Goal: Information Seeking & Learning: Learn about a topic

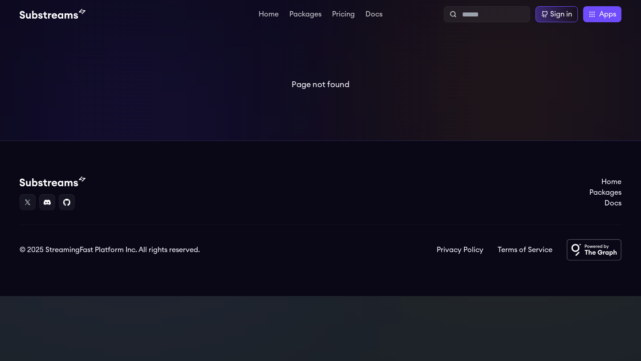
click at [220, 224] on div "Home Packages Docs © 2025 StreamingFast Platform Inc. All rights reserved. Priv…" at bounding box center [320, 219] width 601 height 84
click at [535, 12] on div "Sign in" at bounding box center [556, 14] width 42 height 16
click at [552, 19] on div "Sign in" at bounding box center [556, 14] width 42 height 16
click at [64, 29] on div at bounding box center [133, 133] width 267 height 267
click at [60, 19] on img at bounding box center [53, 14] width 66 height 11
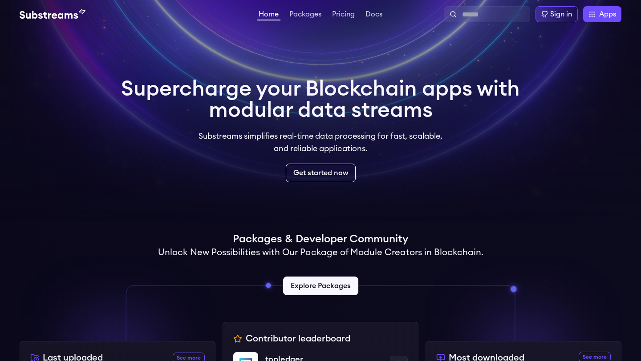
click at [388, 15] on div "Sign in Apps Subgraph Studio Graph Explorer Substreams.dev The Graph Market" at bounding box center [502, 14] width 237 height 16
click at [379, 15] on link "Docs" at bounding box center [373, 15] width 20 height 9
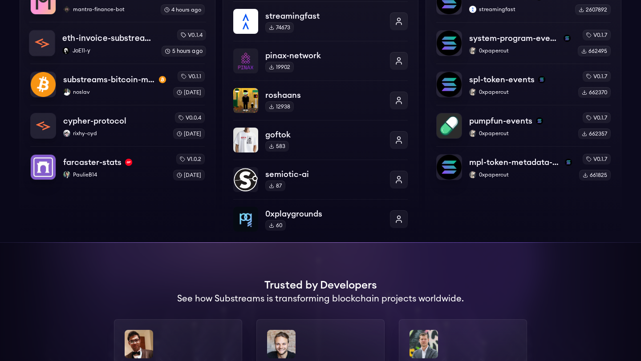
scroll to position [462, 0]
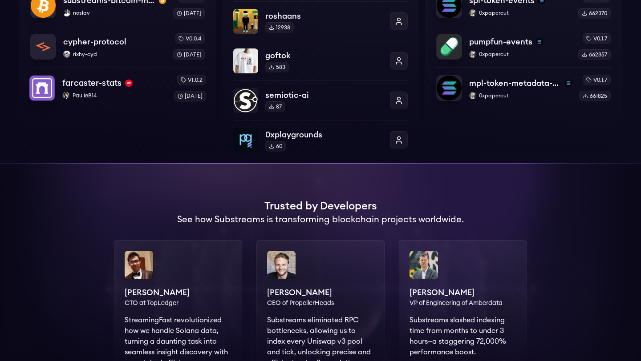
click at [109, 91] on div "farcaster-stats PaulieB14" at bounding box center [114, 88] width 104 height 23
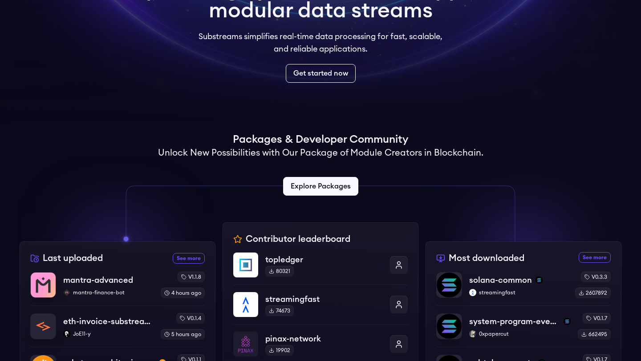
scroll to position [0, 0]
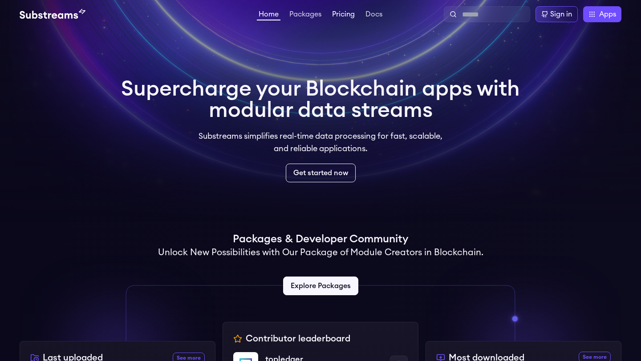
click at [339, 13] on link "Pricing" at bounding box center [343, 15] width 26 height 9
click at [320, 277] on link "Explore Packages" at bounding box center [320, 286] width 79 height 20
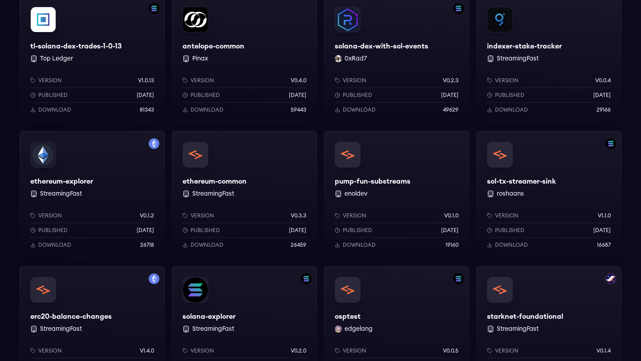
scroll to position [575, 0]
click at [109, 163] on div "ethereum-explorer StreamingFast Version v0.1.2 Published [DATE] Download 26718" at bounding box center [92, 195] width 145 height 128
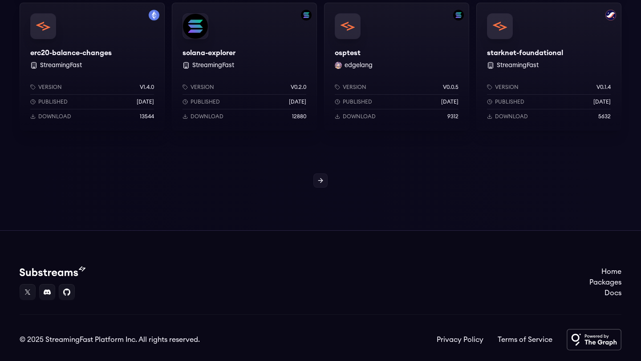
scroll to position [863, 0]
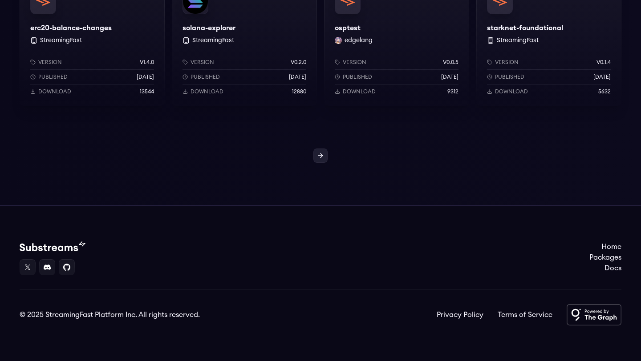
click at [319, 160] on link at bounding box center [320, 156] width 14 height 14
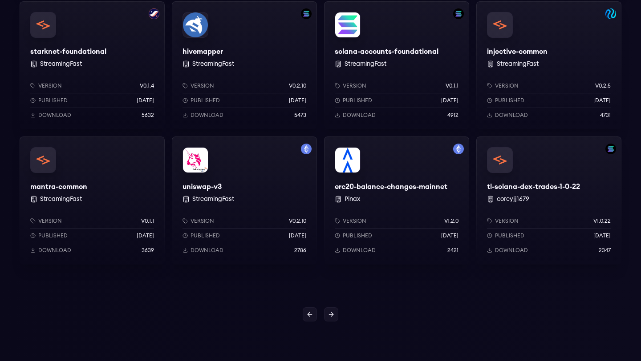
scroll to position [863, 0]
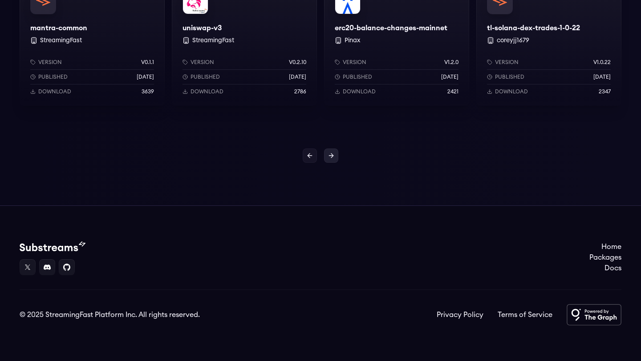
click at [330, 162] on link at bounding box center [331, 156] width 14 height 14
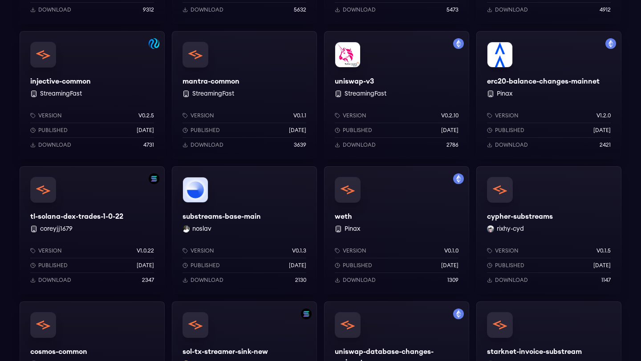
scroll to position [863, 0]
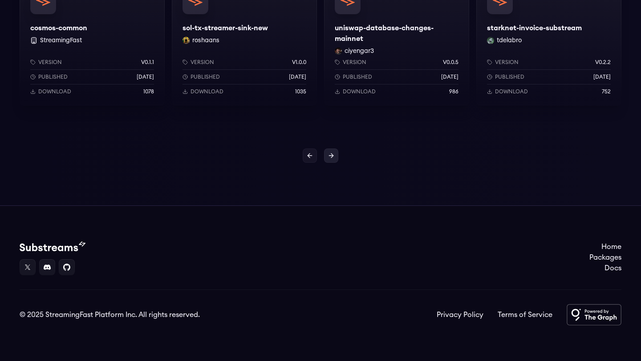
click at [327, 158] on icon at bounding box center [330, 155] width 7 height 7
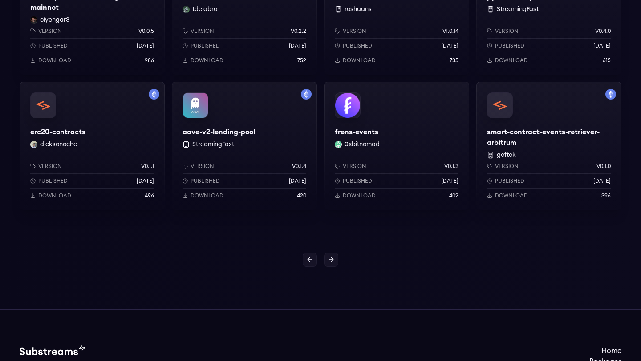
scroll to position [845, 0]
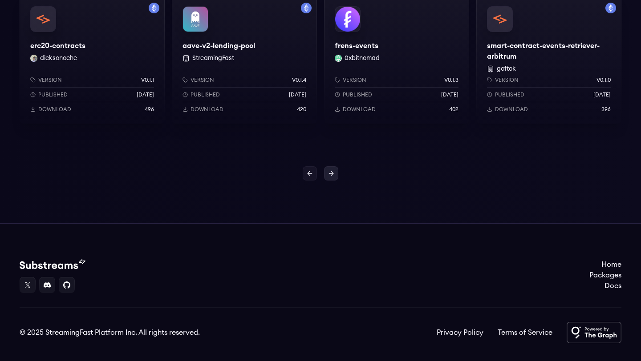
click at [329, 177] on link at bounding box center [331, 173] width 14 height 14
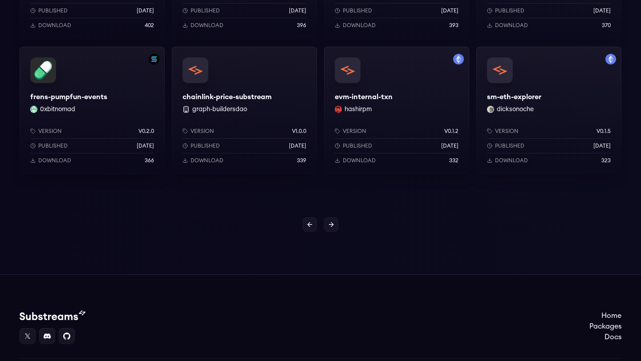
scroll to position [798, 0]
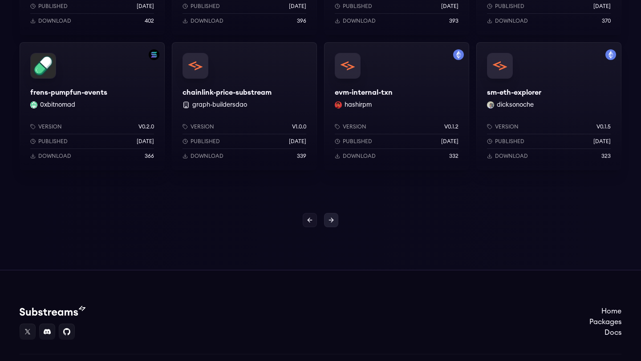
click at [331, 218] on icon at bounding box center [330, 220] width 7 height 7
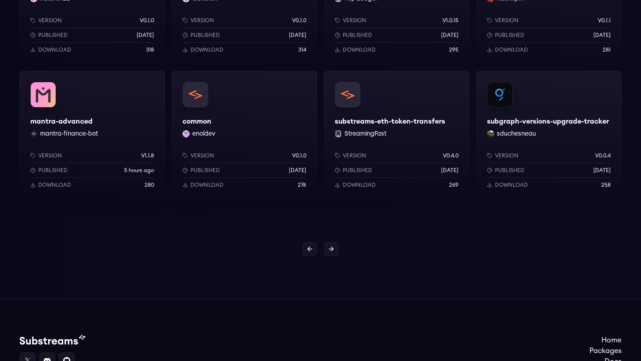
scroll to position [863, 0]
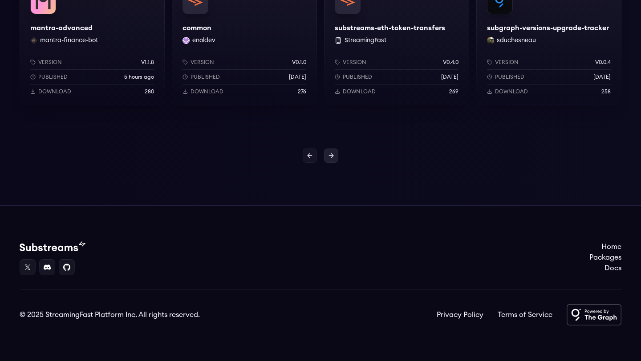
click at [330, 159] on icon at bounding box center [330, 155] width 7 height 7
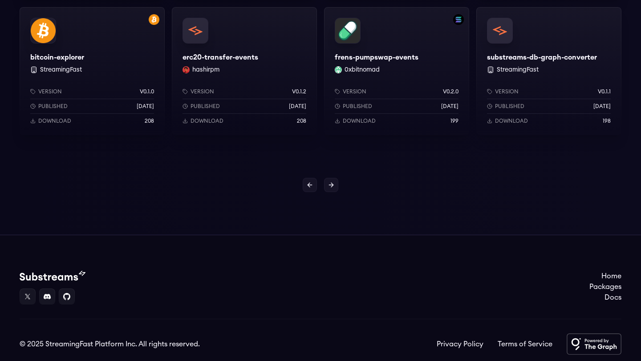
scroll to position [863, 0]
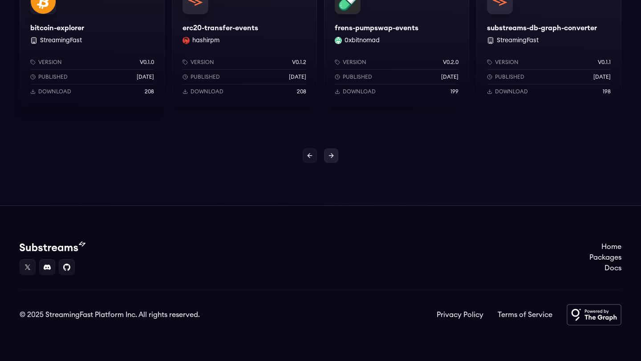
click at [331, 156] on icon at bounding box center [331, 156] width 4 height 0
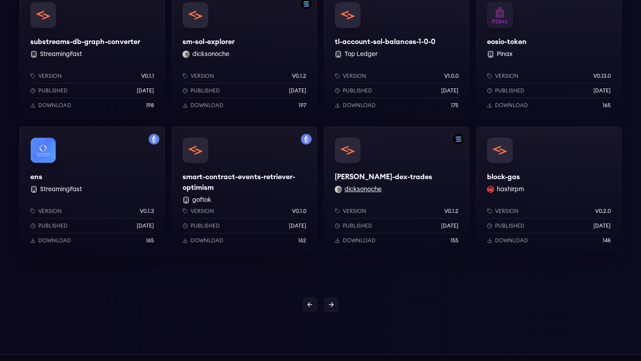
scroll to position [775, 0]
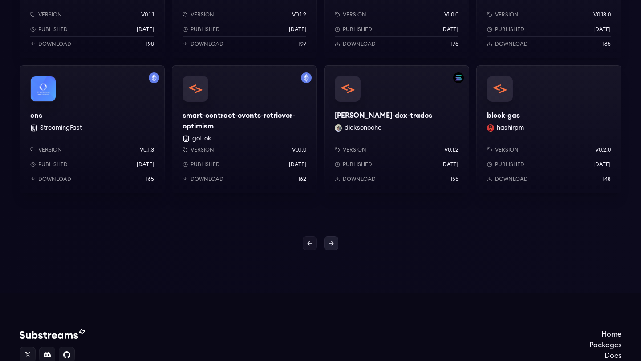
click at [329, 245] on icon at bounding box center [330, 243] width 7 height 7
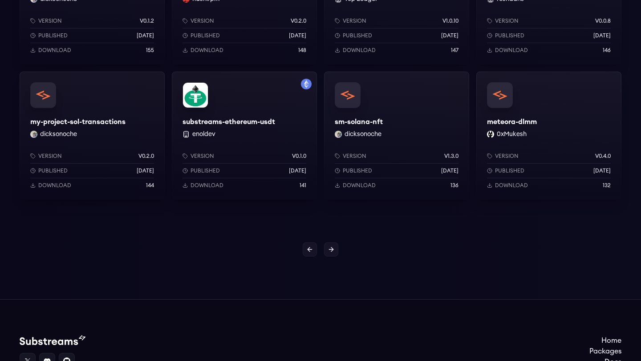
scroll to position [721, 0]
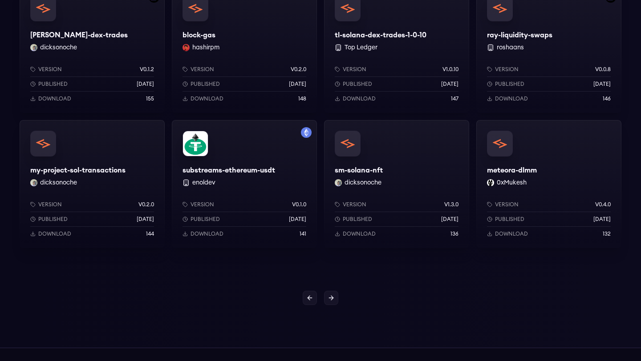
click at [339, 298] on div at bounding box center [320, 298] width 641 height 14
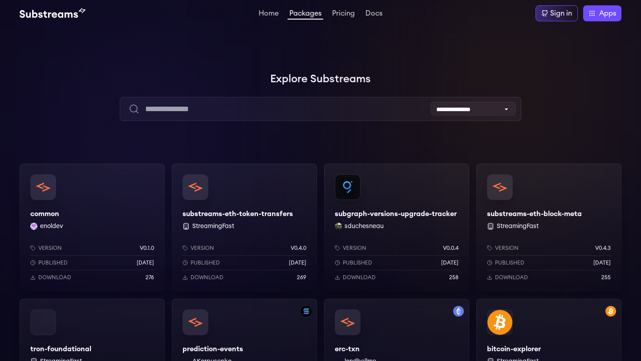
scroll to position [0, 0]
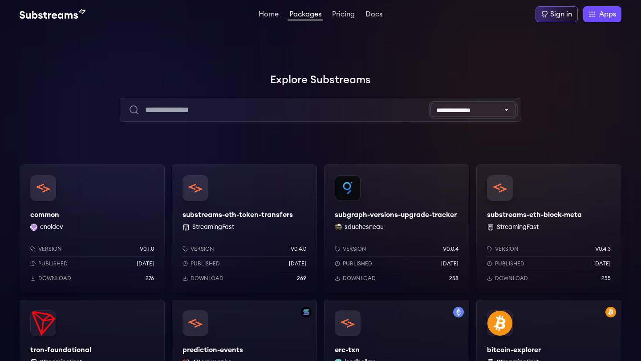
click at [463, 116] on select "**********" at bounding box center [472, 110] width 85 height 14
click at [430, 103] on select "**********" at bounding box center [472, 110] width 85 height 14
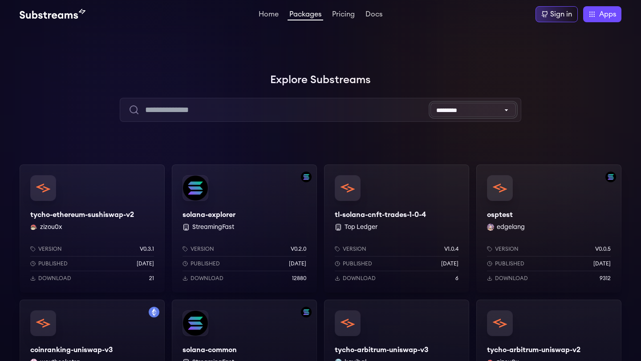
click at [458, 112] on select "**********" at bounding box center [472, 110] width 85 height 14
select select "**********"
click at [430, 103] on select "**********" at bounding box center [472, 110] width 85 height 14
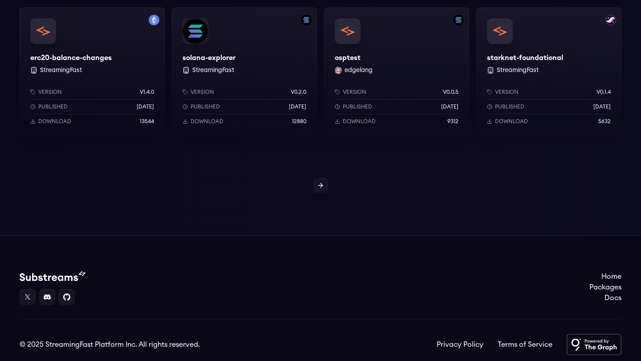
scroll to position [863, 0]
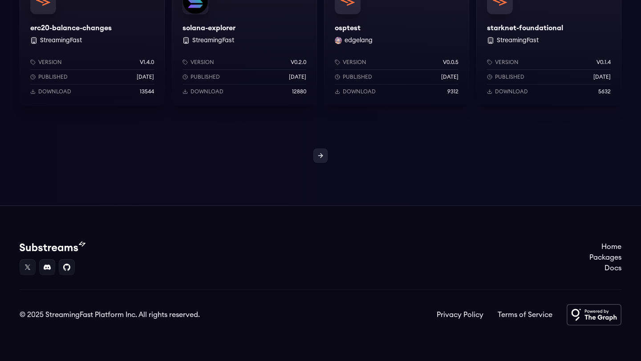
click at [326, 151] on link at bounding box center [320, 156] width 14 height 14
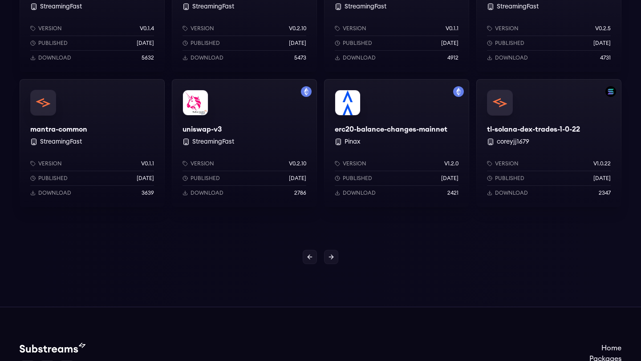
scroll to position [764, 0]
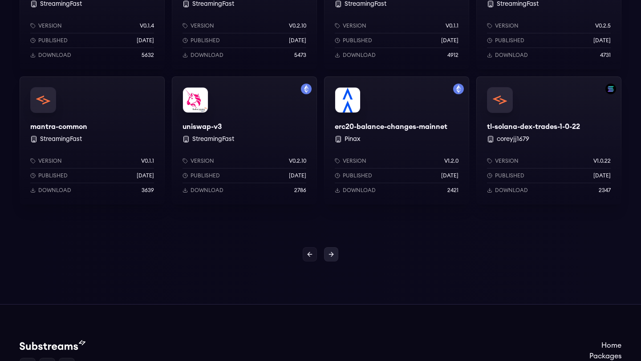
click at [332, 254] on icon at bounding box center [332, 254] width 2 height 4
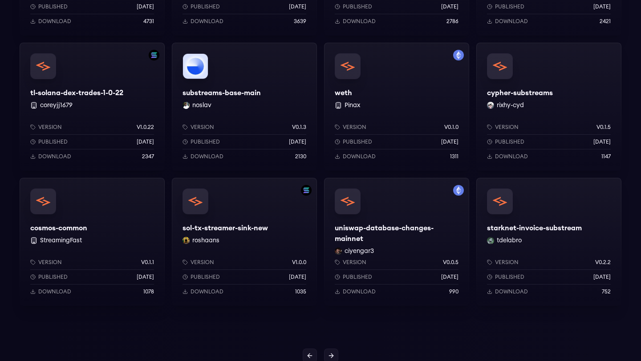
scroll to position [863, 0]
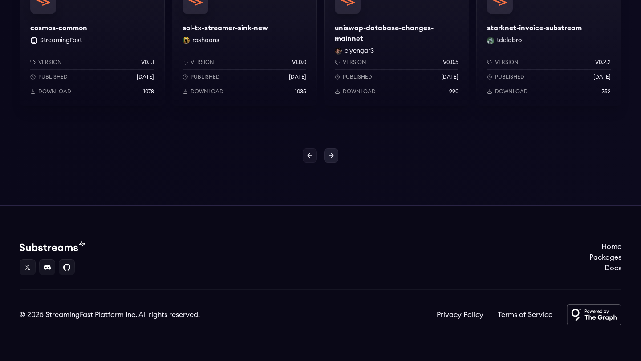
click at [331, 157] on icon at bounding box center [330, 155] width 7 height 7
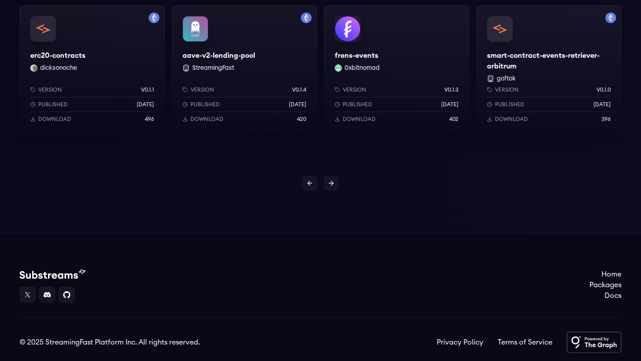
scroll to position [863, 0]
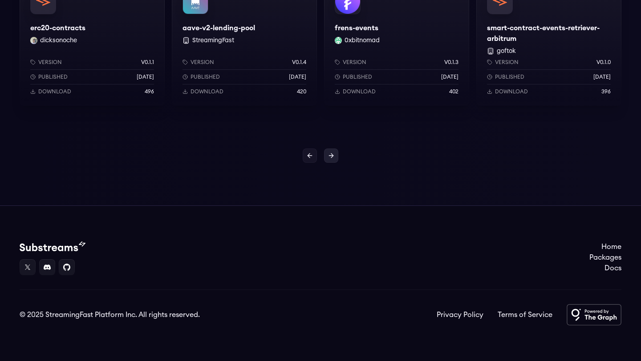
click at [330, 158] on icon at bounding box center [330, 155] width 7 height 7
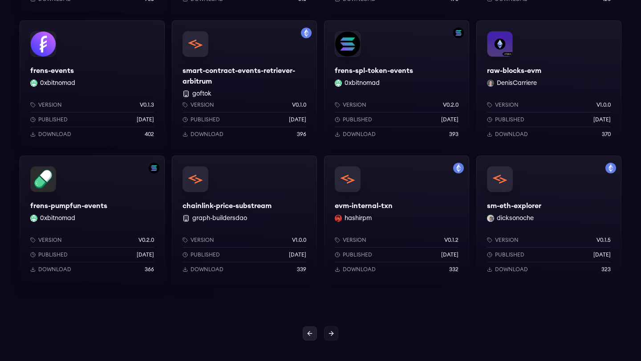
scroll to position [863, 0]
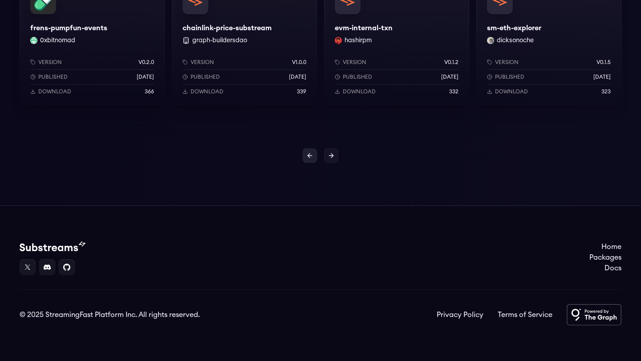
click at [304, 150] on link at bounding box center [309, 156] width 14 height 14
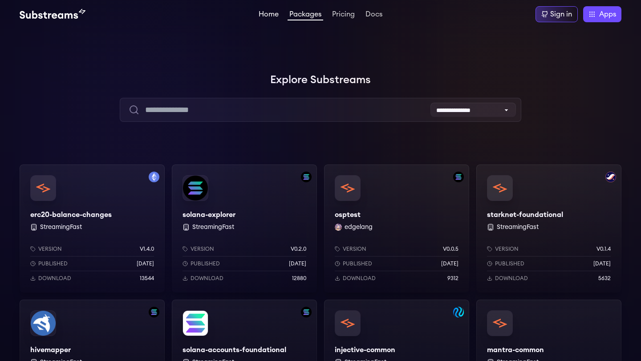
click at [267, 11] on link "Home" at bounding box center [269, 15] width 24 height 9
